Goal: Navigation & Orientation: Go to known website

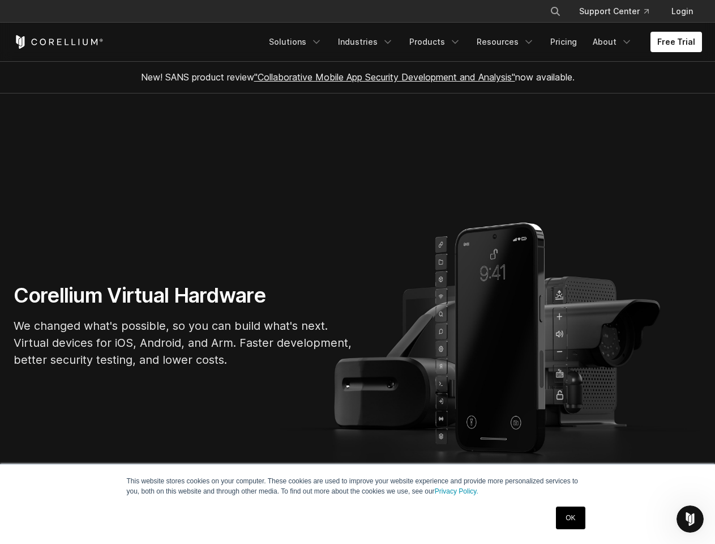
click at [357, 272] on section "Corellium Virtual Hardware We changed what's possible, so you can build what's …" at bounding box center [357, 329] width 715 height 473
click at [555, 11] on icon "Search" at bounding box center [555, 11] width 9 height 9
click at [555, 11] on div "×" at bounding box center [555, 10] width 11 height 17
click at [690, 519] on icon "Open Intercom Messenger" at bounding box center [690, 519] width 19 height 19
